Goal: Information Seeking & Learning: Check status

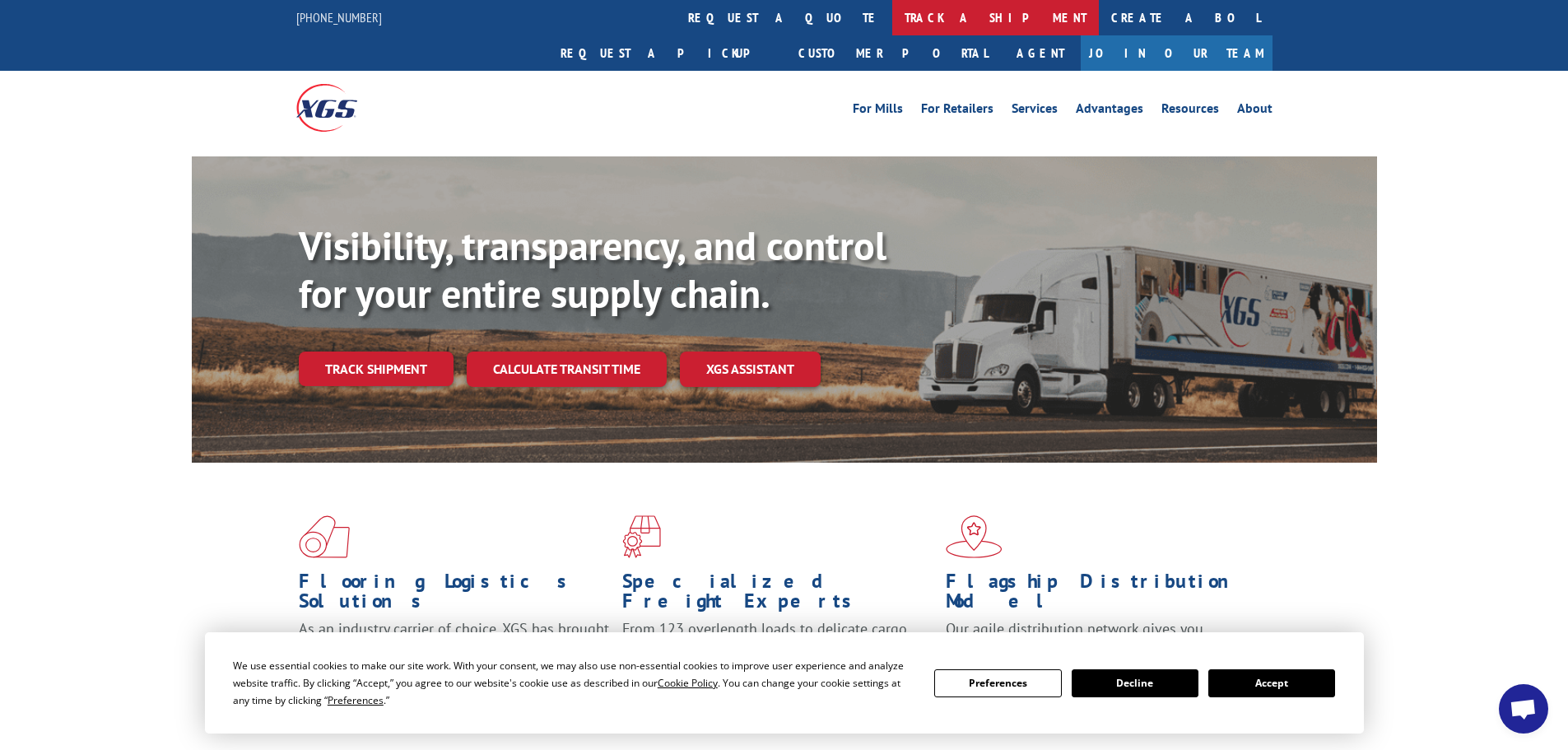
click at [893, 13] on link "track a shipment" at bounding box center [995, 17] width 207 height 35
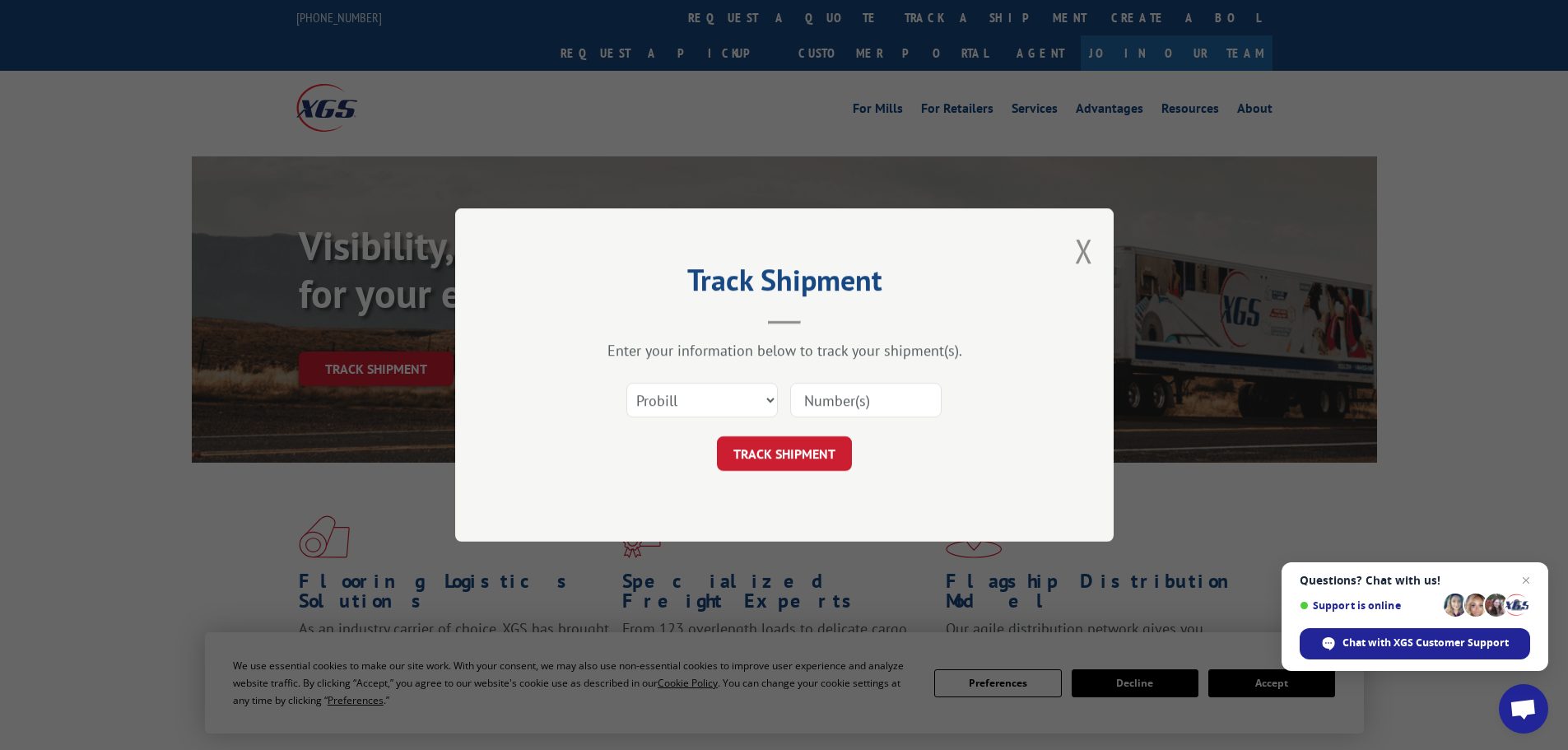
click at [858, 391] on input at bounding box center [865, 400] width 151 height 34
click at [814, 400] on input at bounding box center [865, 400] width 151 height 34
paste input "15986644"
type input "15986644"
click at [768, 456] on button "TRACK SHIPMENT" at bounding box center [785, 454] width 135 height 34
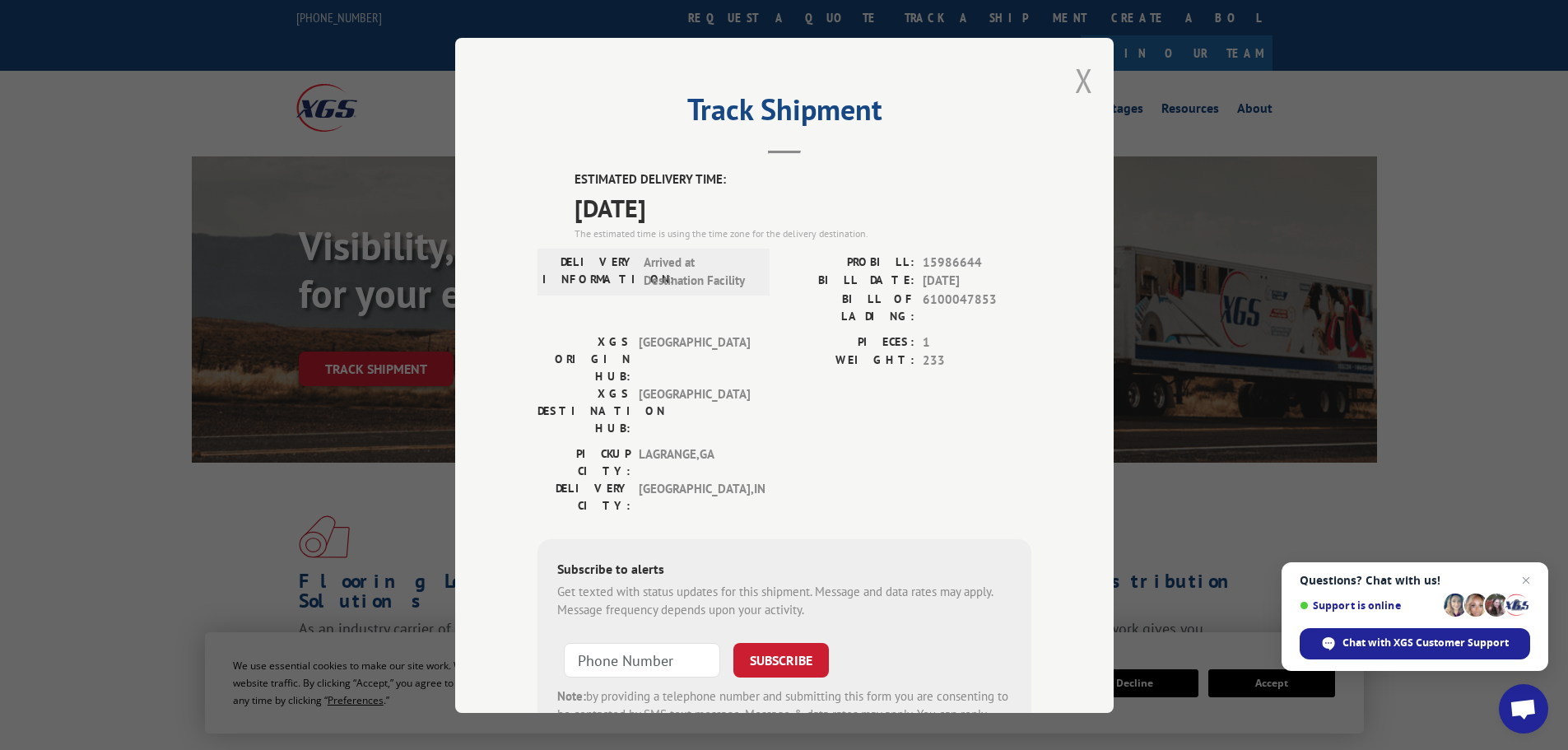
click at [1075, 75] on button "Close modal" at bounding box center [1083, 80] width 18 height 44
